Goal: Task Accomplishment & Management: Manage account settings

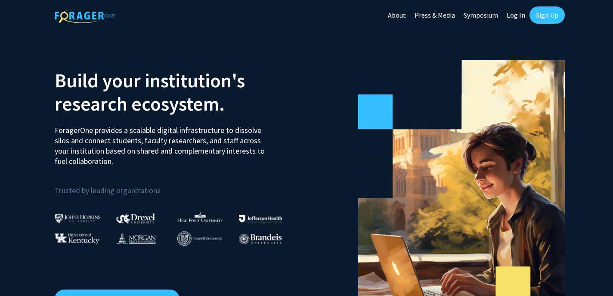
click at [549, 15] on link "Sign Up" at bounding box center [547, 14] width 35 height 17
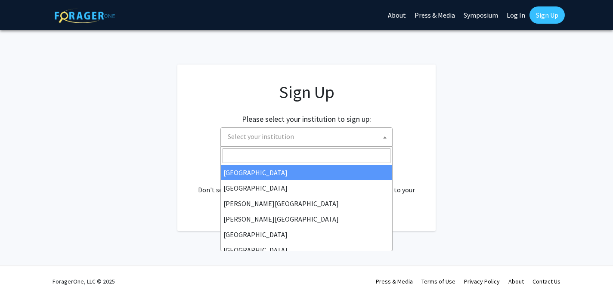
click at [385, 135] on span at bounding box center [385, 137] width 9 height 19
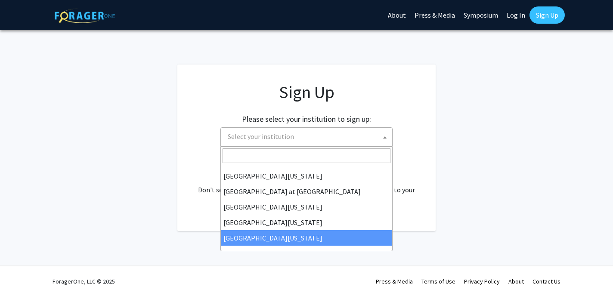
select select "33"
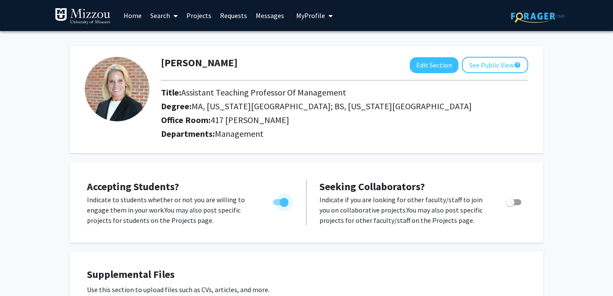
click at [285, 201] on span "Toggle" at bounding box center [284, 202] width 9 height 9
click at [277, 205] on input "Would you like to permit student requests?" at bounding box center [277, 205] width 0 height 0
checkbox input "false"
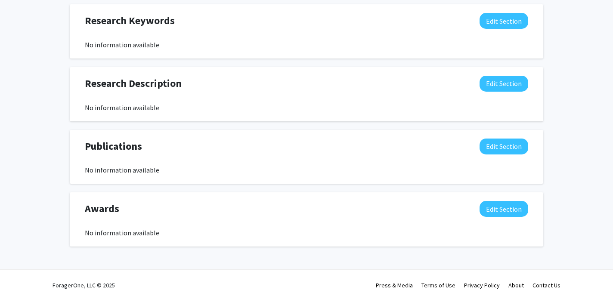
scroll to position [519, 0]
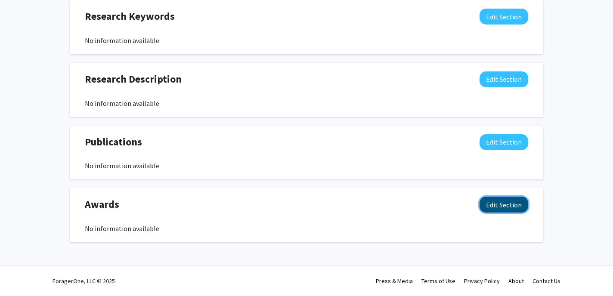
click at [494, 205] on button "Edit Section" at bounding box center [504, 205] width 49 height 16
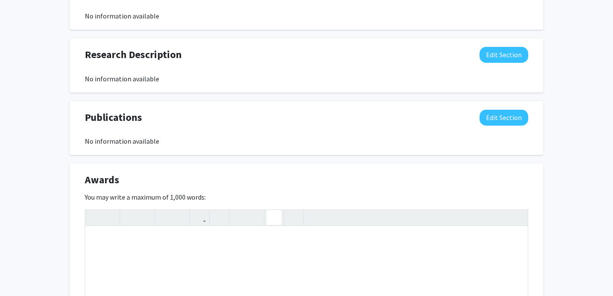
scroll to position [544, 0]
click at [205, 239] on div "Note to users with screen readers: Please deactivate our accessibility plugin f…" at bounding box center [306, 290] width 443 height 129
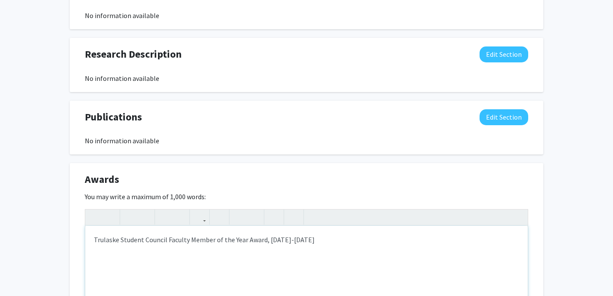
type textarea "Trulaske Student Council Faculty Member of the Year Award, [DATE]-[DATE]"
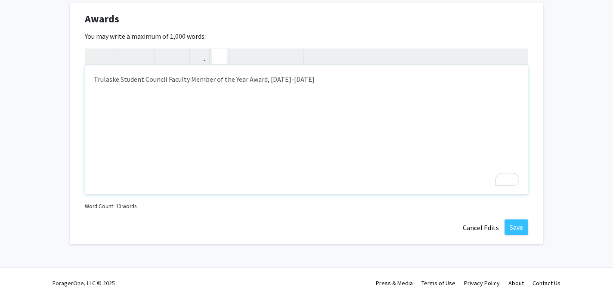
scroll to position [707, 0]
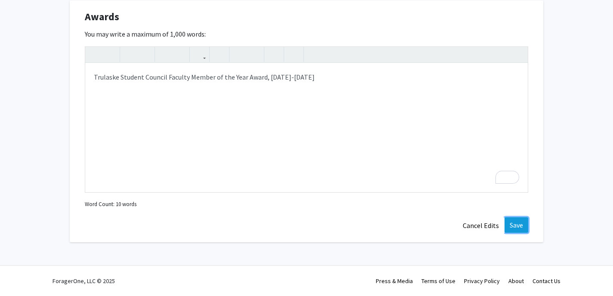
click at [512, 226] on button "Save" at bounding box center [517, 225] width 24 height 16
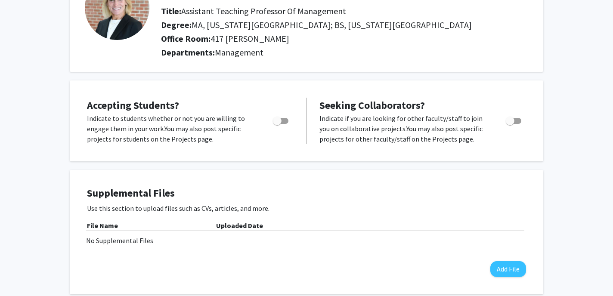
scroll to position [67, 0]
